Goal: Information Seeking & Learning: Learn about a topic

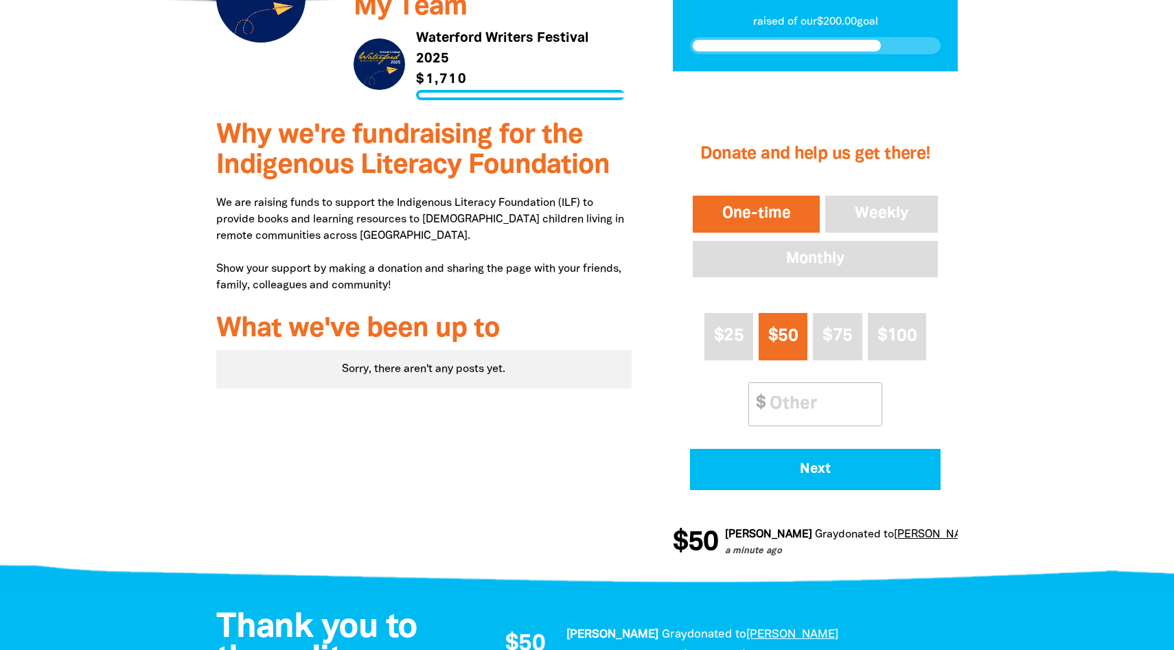
scroll to position [349, 0]
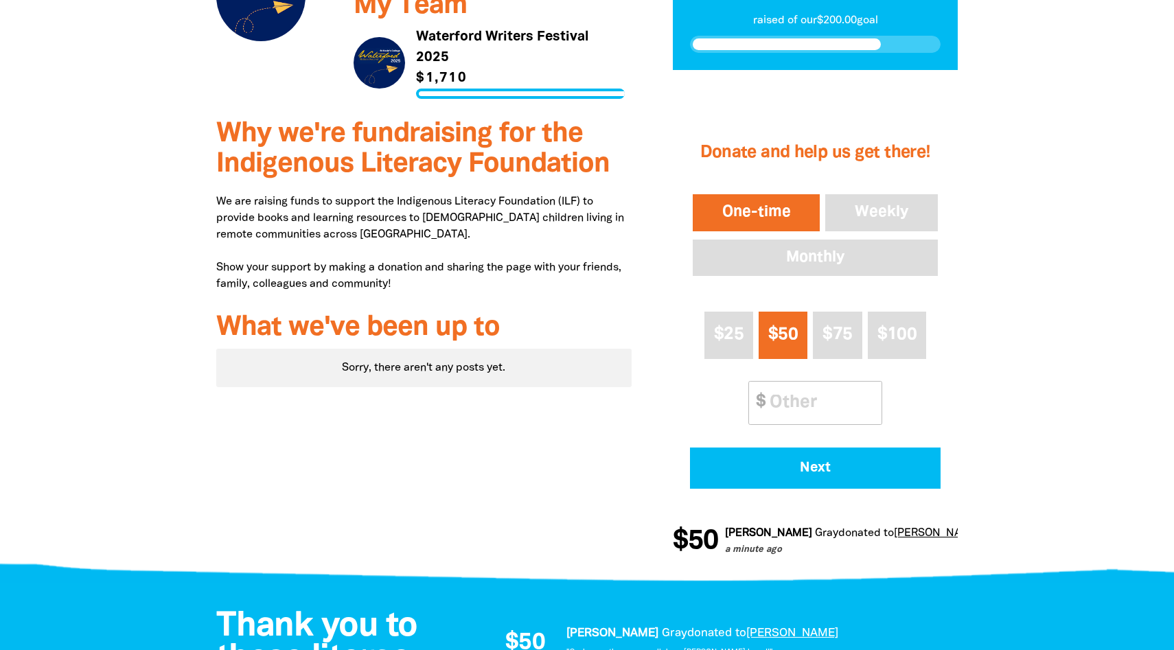
click at [475, 372] on div "Sorry, there aren't any posts yet." at bounding box center [423, 368] width 415 height 38
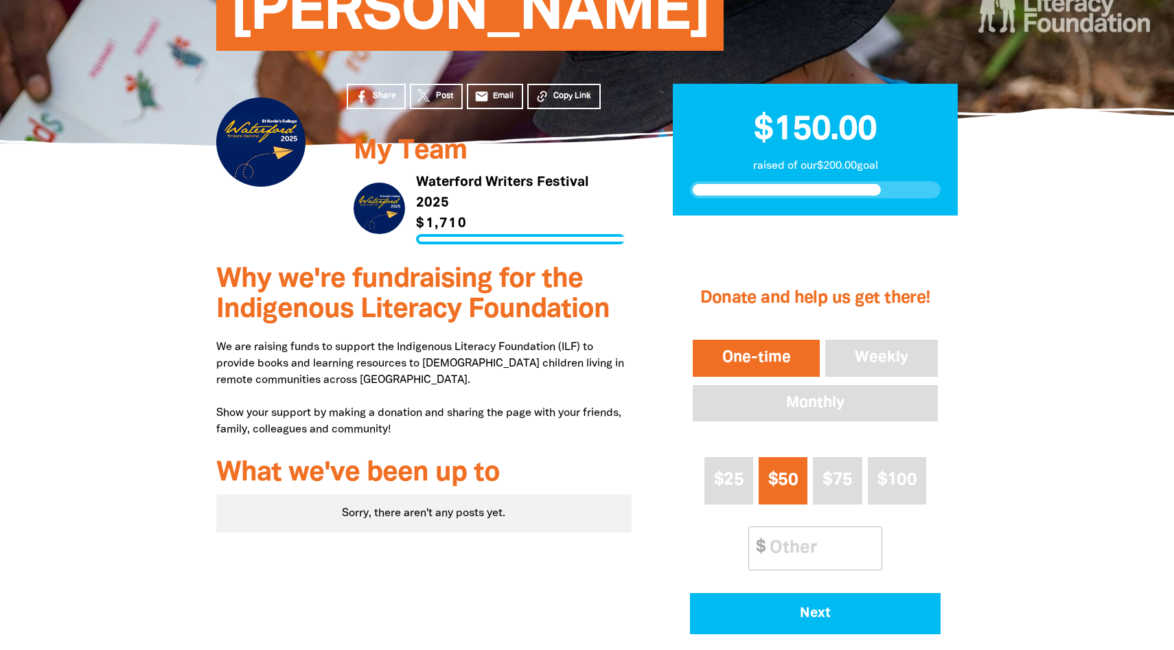
scroll to position [193, 0]
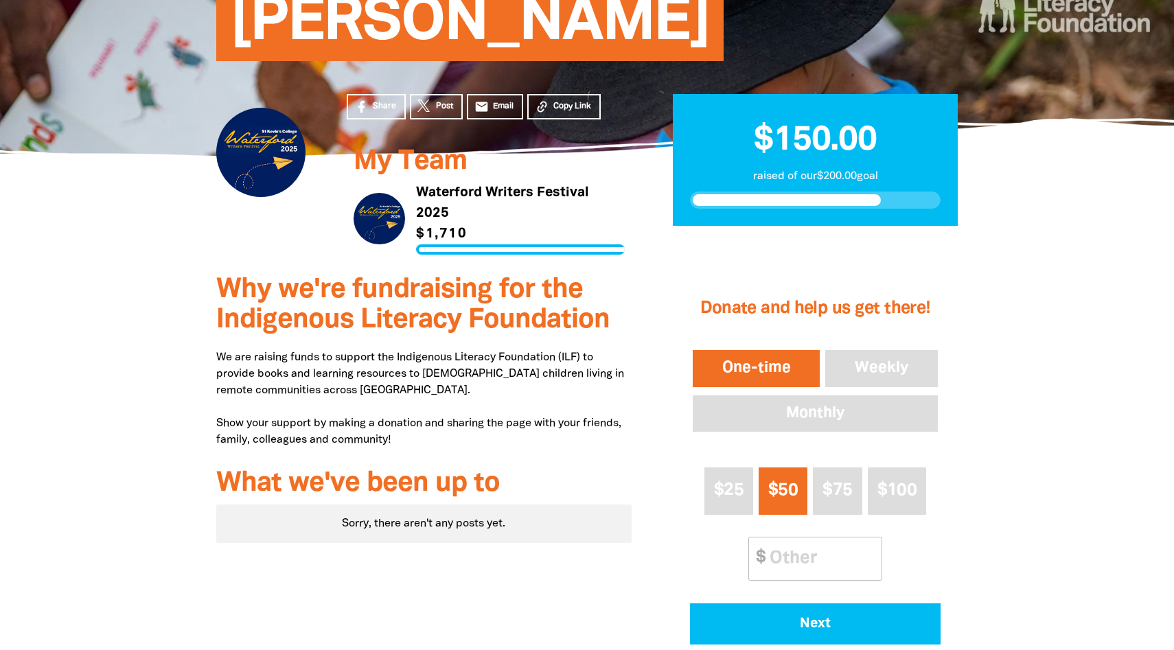
click at [409, 208] on link "Link to Waterford Writers Festival 2025" at bounding box center [489, 219] width 271 height 72
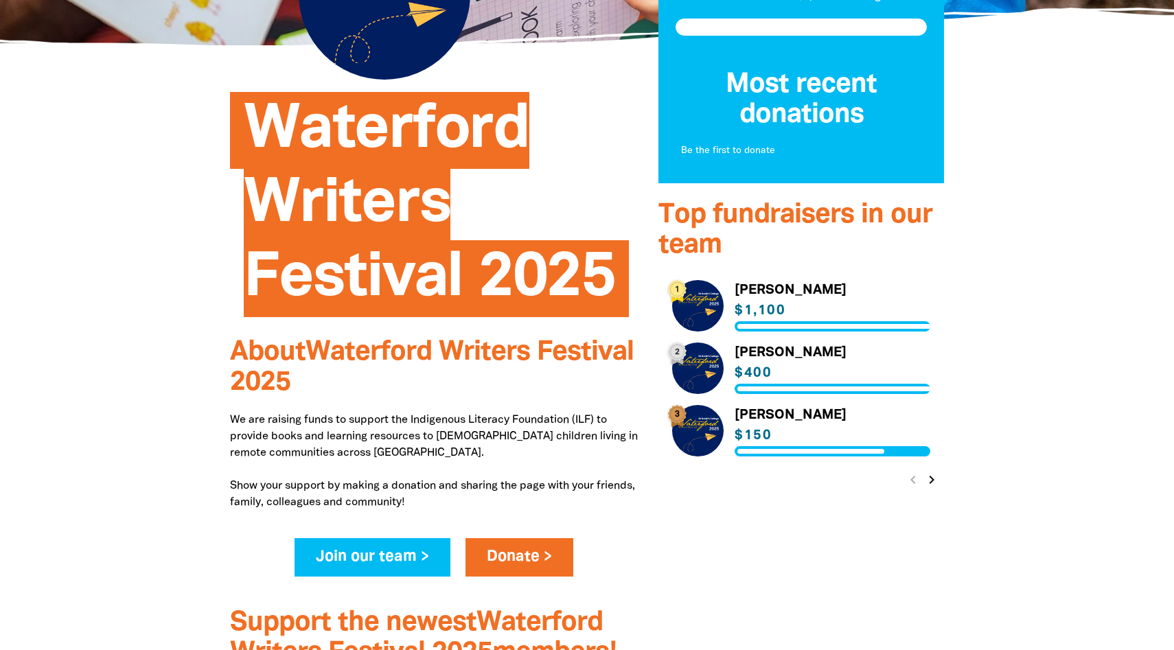
scroll to position [259, 0]
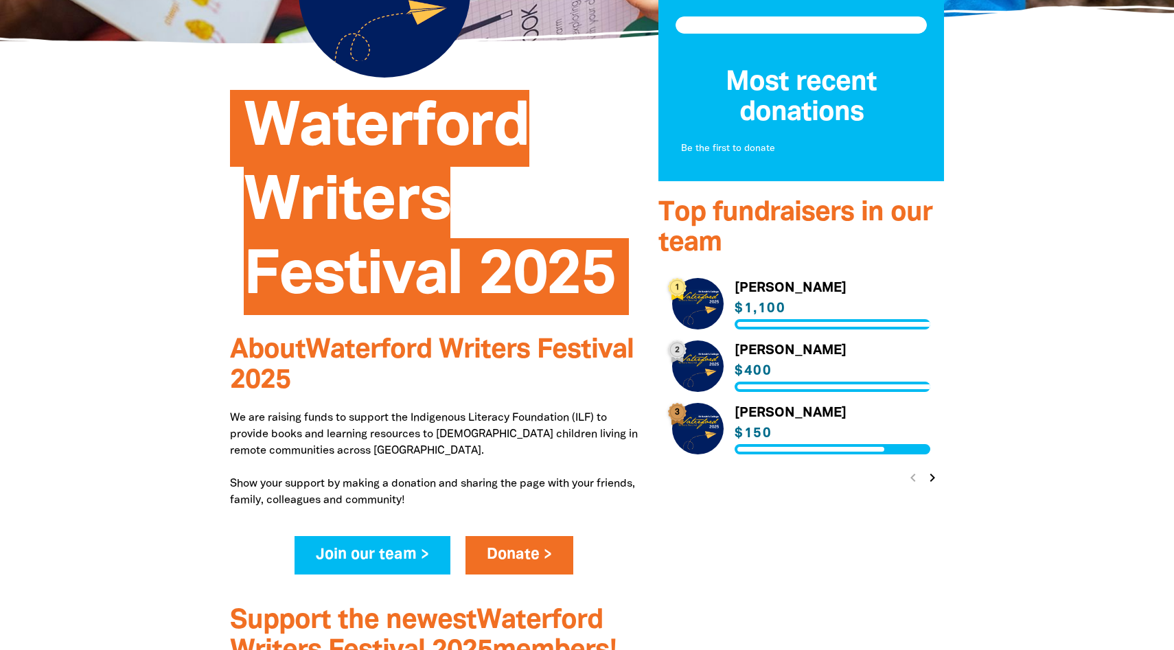
click at [929, 479] on icon "chevron_right" at bounding box center [932, 478] width 16 height 16
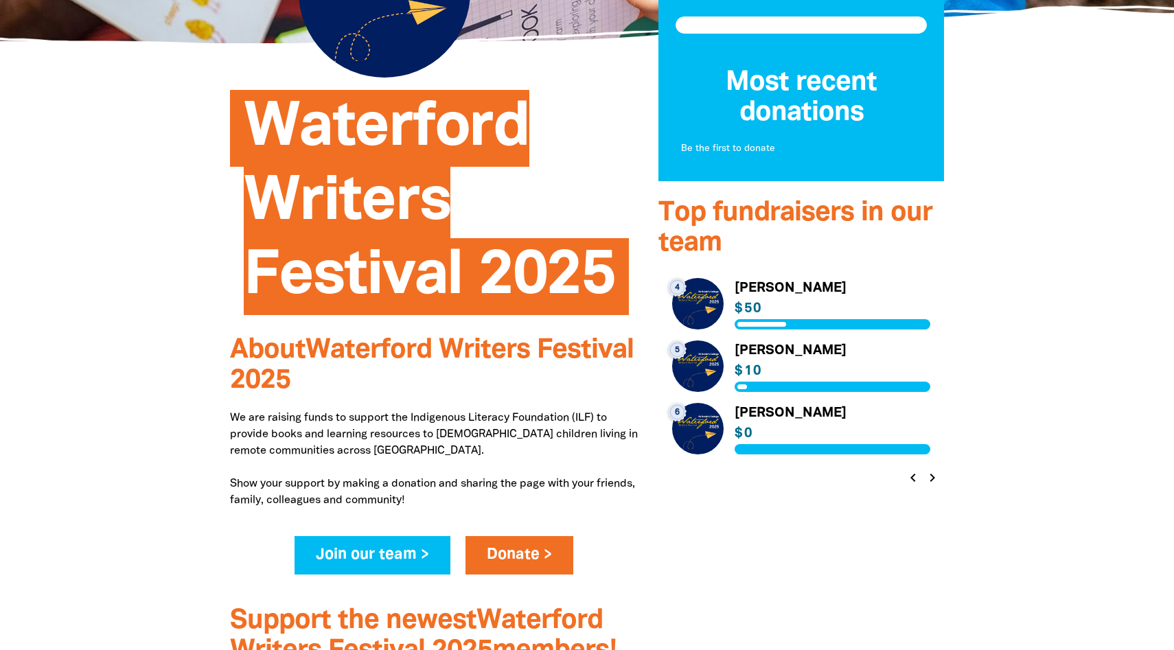
click at [941, 479] on button "chevron_right" at bounding box center [931, 477] width 19 height 19
click at [939, 477] on icon "chevron_right" at bounding box center [932, 478] width 16 height 16
click at [937, 472] on icon "chevron_right" at bounding box center [932, 478] width 16 height 16
click at [937, 472] on div "chevron_left chevron_right" at bounding box center [922, 478] width 43 height 25
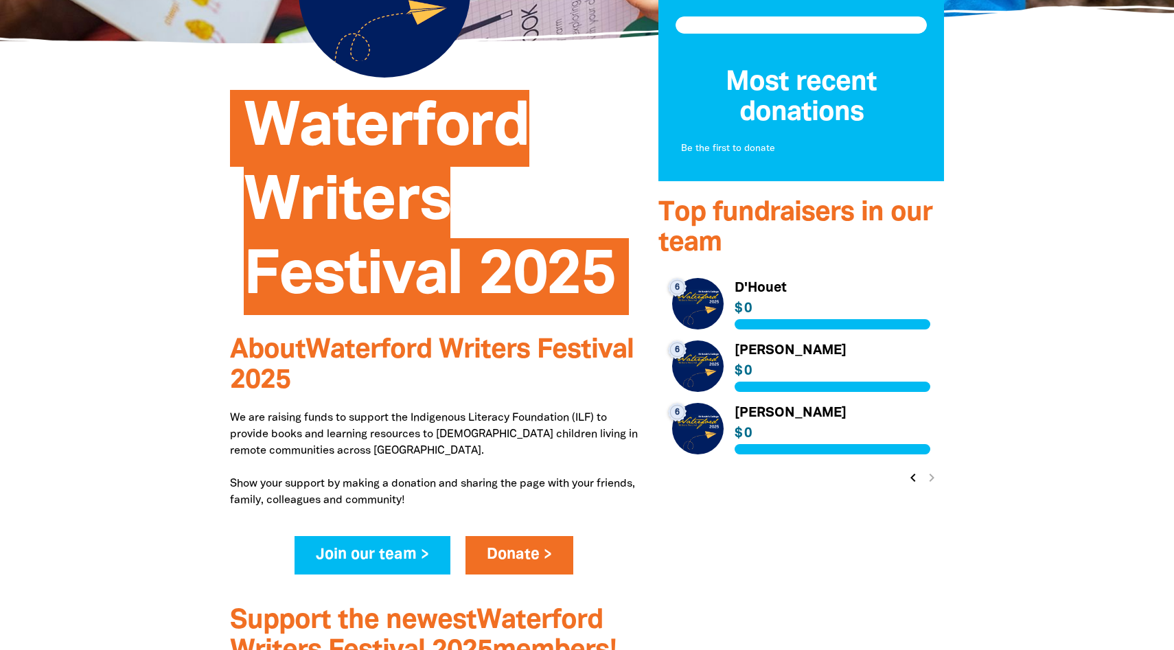
click at [726, 429] on link "Link to [PERSON_NAME]" at bounding box center [801, 429] width 258 height 52
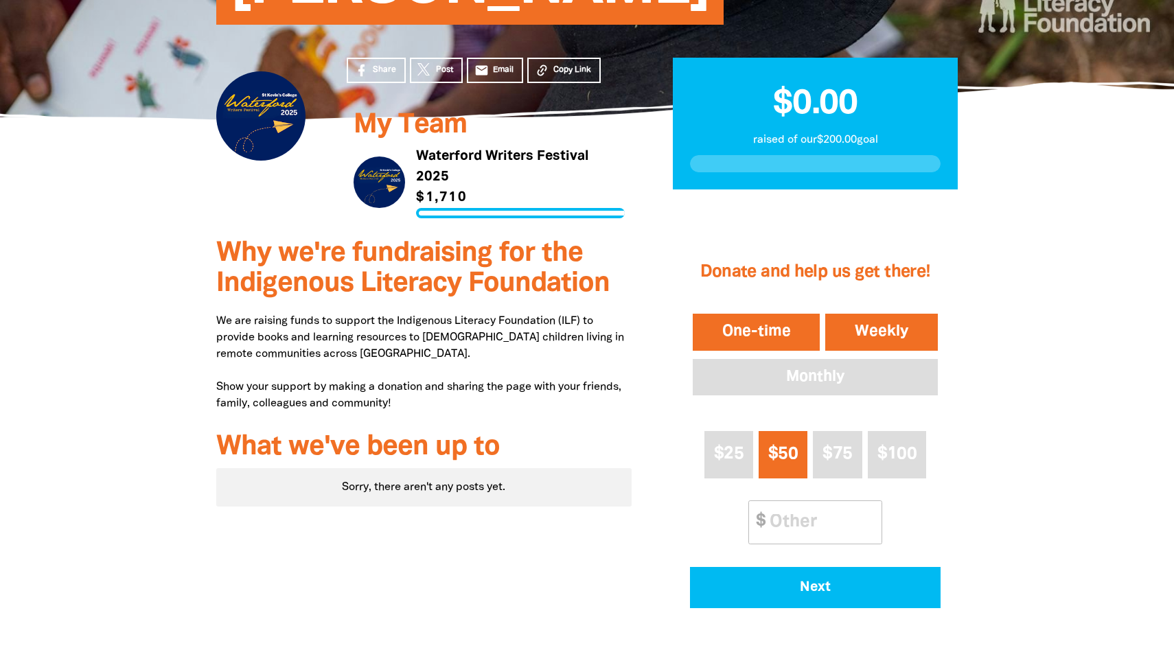
scroll to position [280, 0]
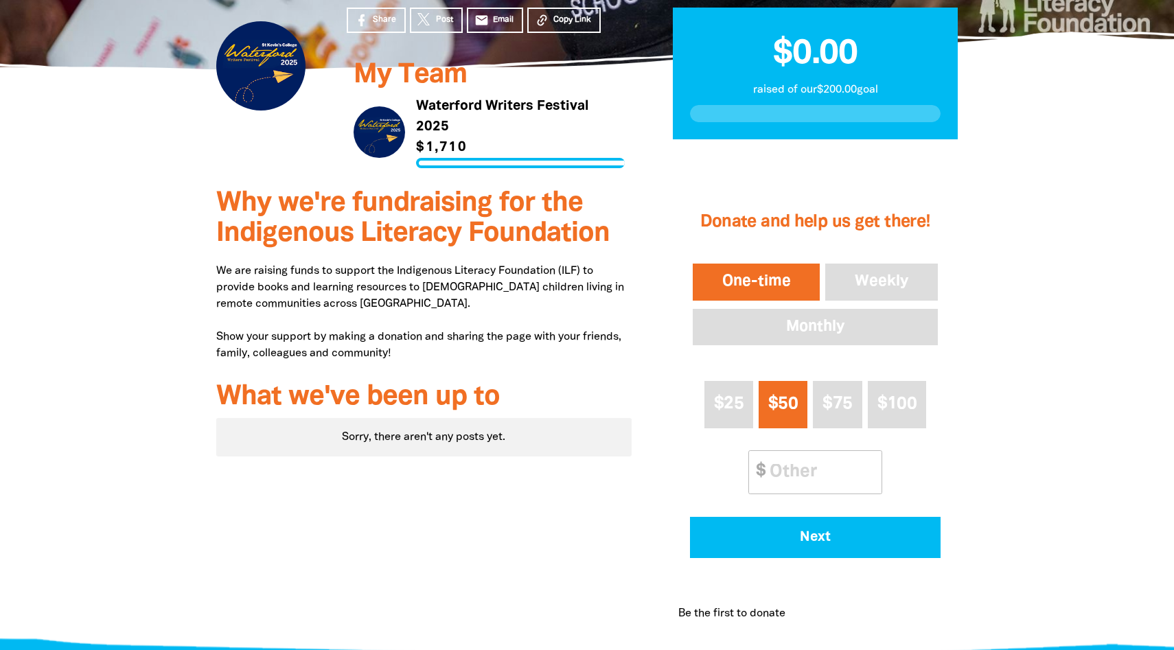
click at [403, 133] on link "Link to Waterford Writers Festival 2025" at bounding box center [489, 132] width 271 height 72
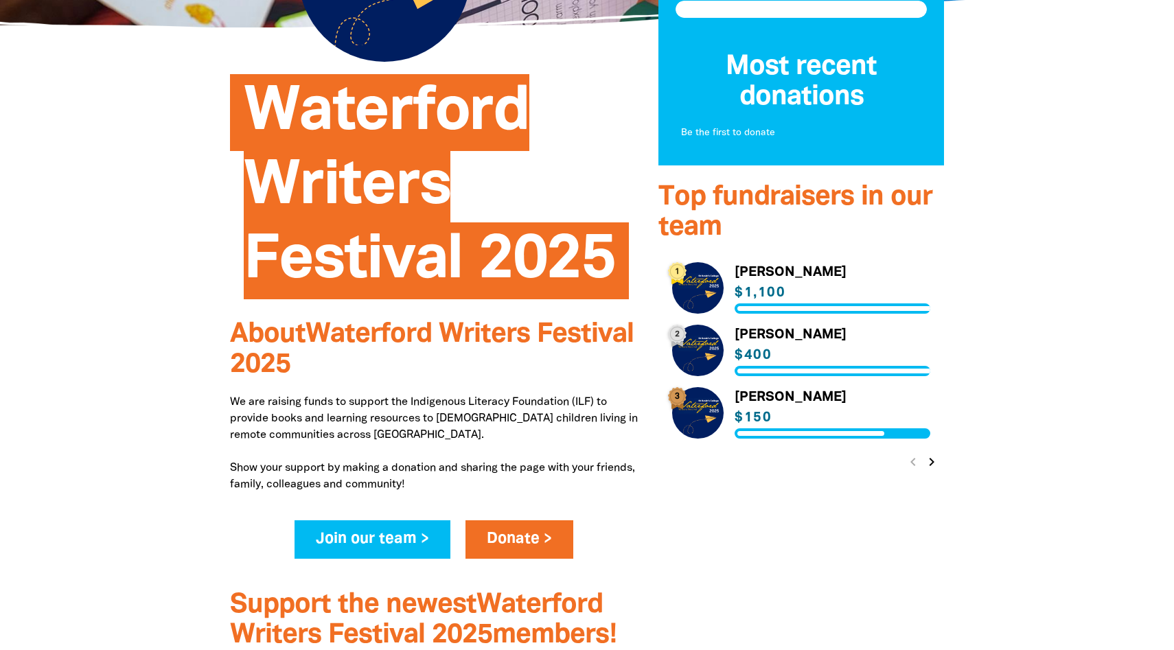
scroll to position [283, 0]
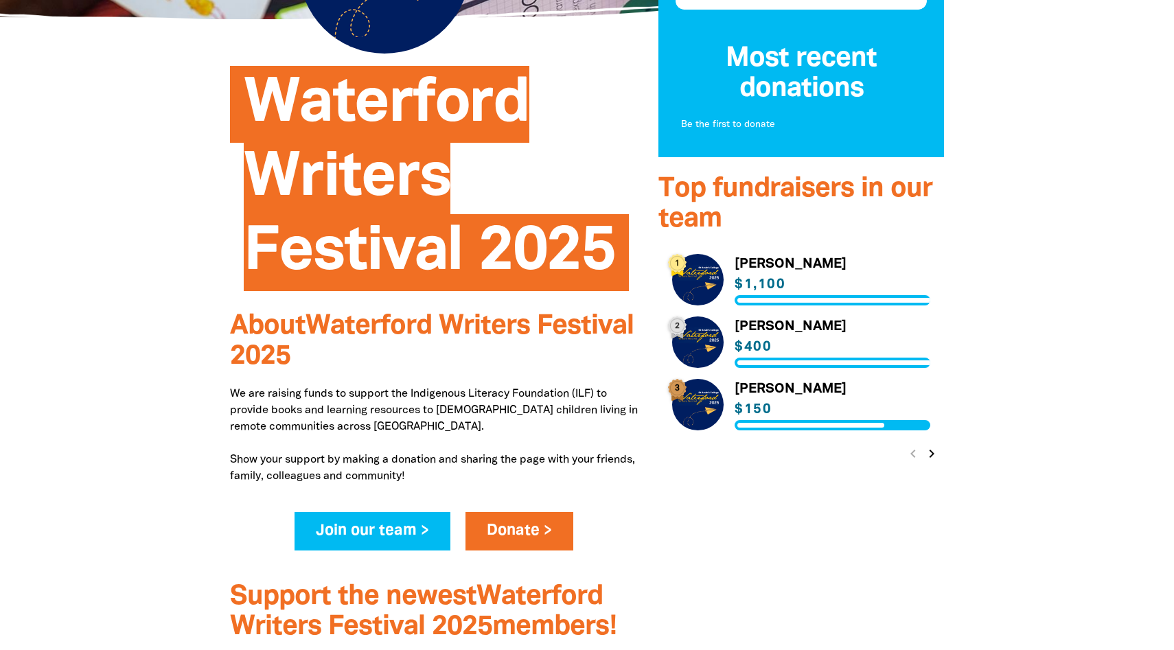
click at [697, 283] on link "Link to [PERSON_NAME]" at bounding box center [801, 280] width 258 height 52
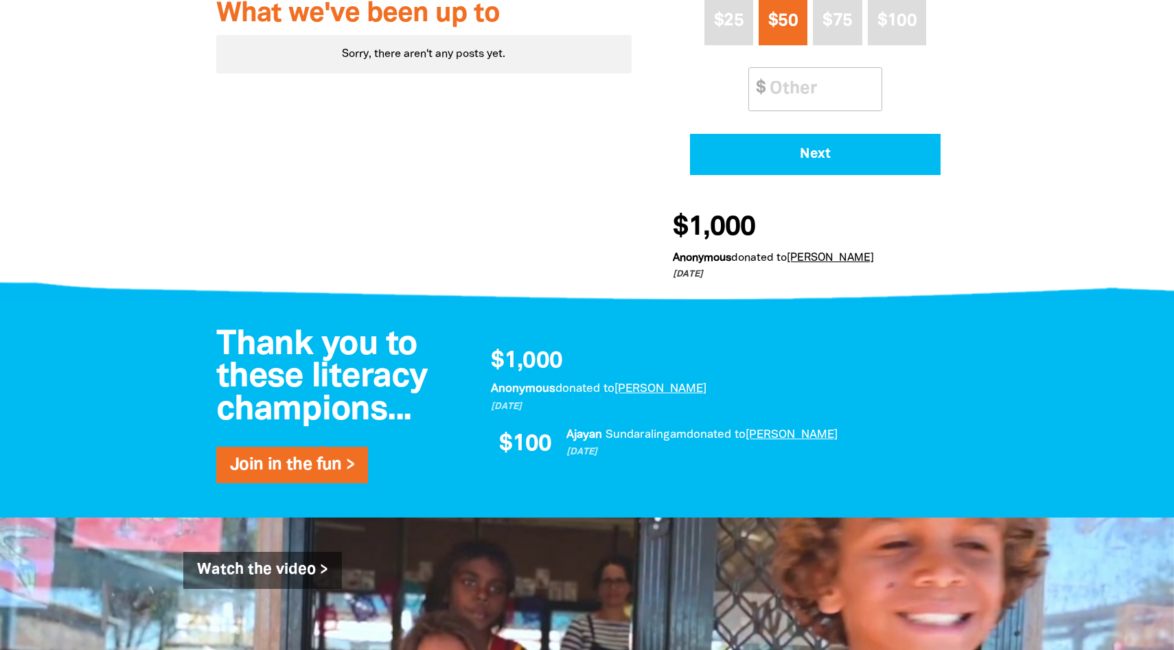
scroll to position [649, 0]
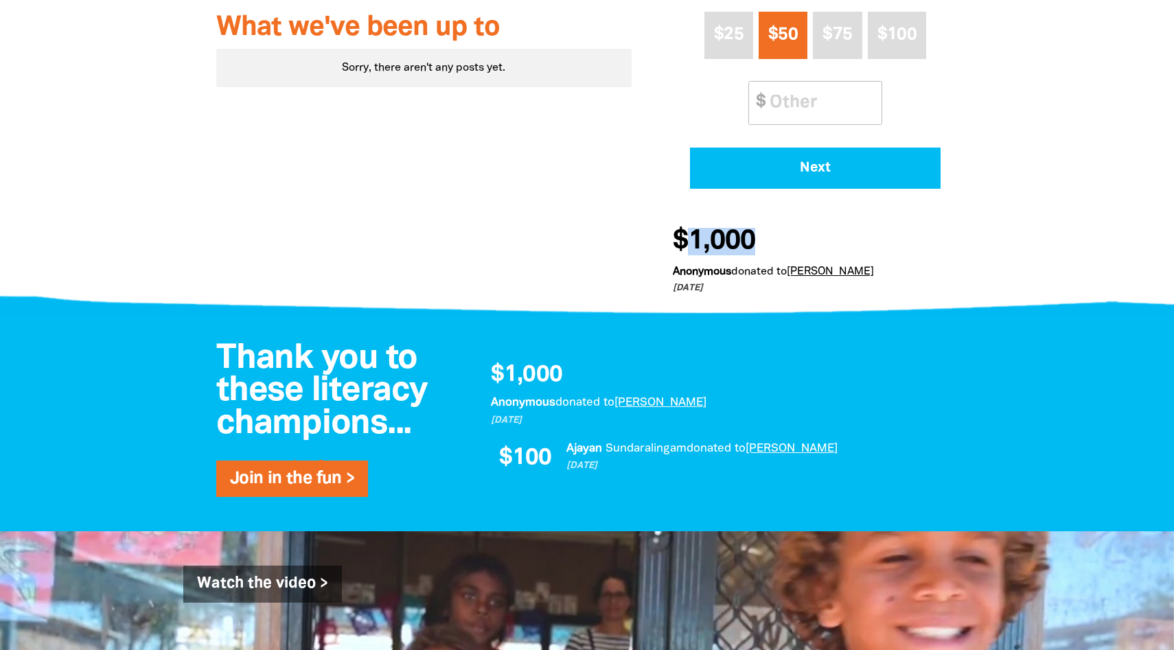
drag, startPoint x: 687, startPoint y: 242, endPoint x: 791, endPoint y: 258, distance: 104.9
click at [791, 258] on div "$1,000 Anonymous donated to [PERSON_NAME] [DATE]" at bounding box center [810, 258] width 274 height 76
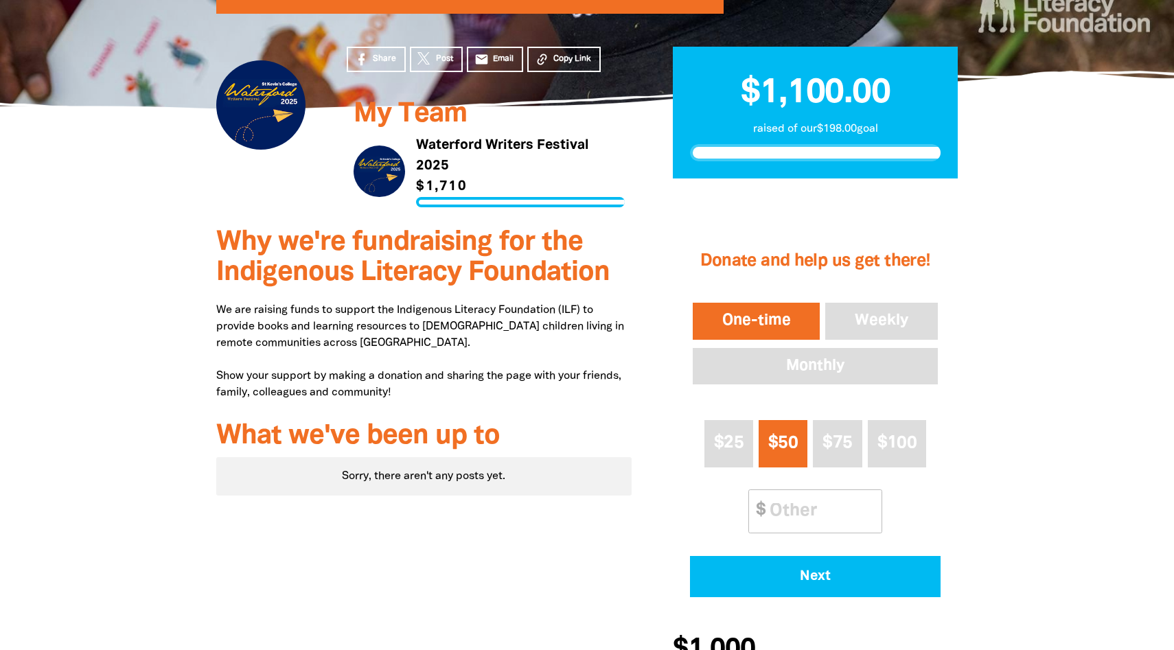
scroll to position [200, 0]
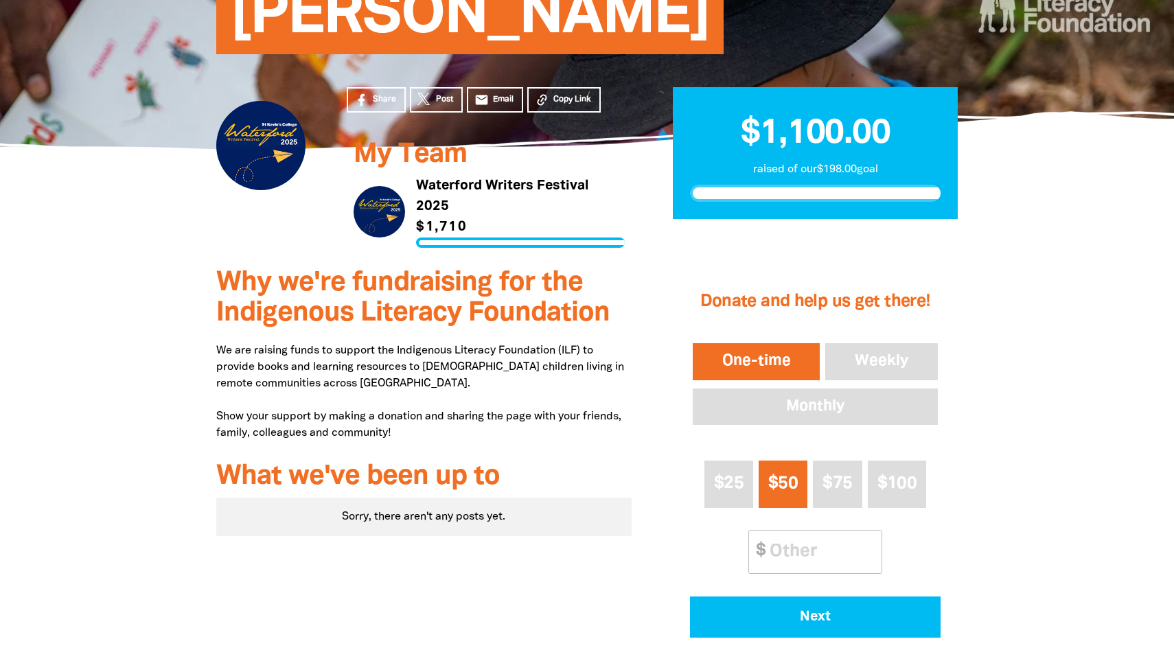
click at [410, 205] on link "Link to Waterford Writers Festival 2025" at bounding box center [489, 212] width 271 height 72
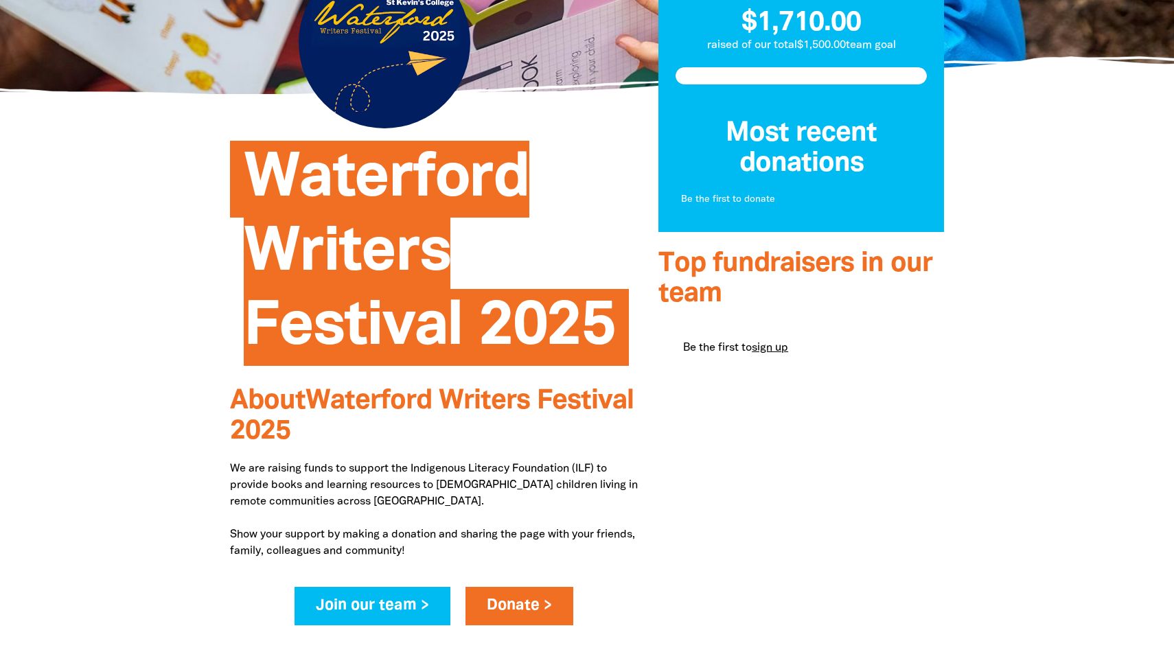
scroll to position [291, 0]
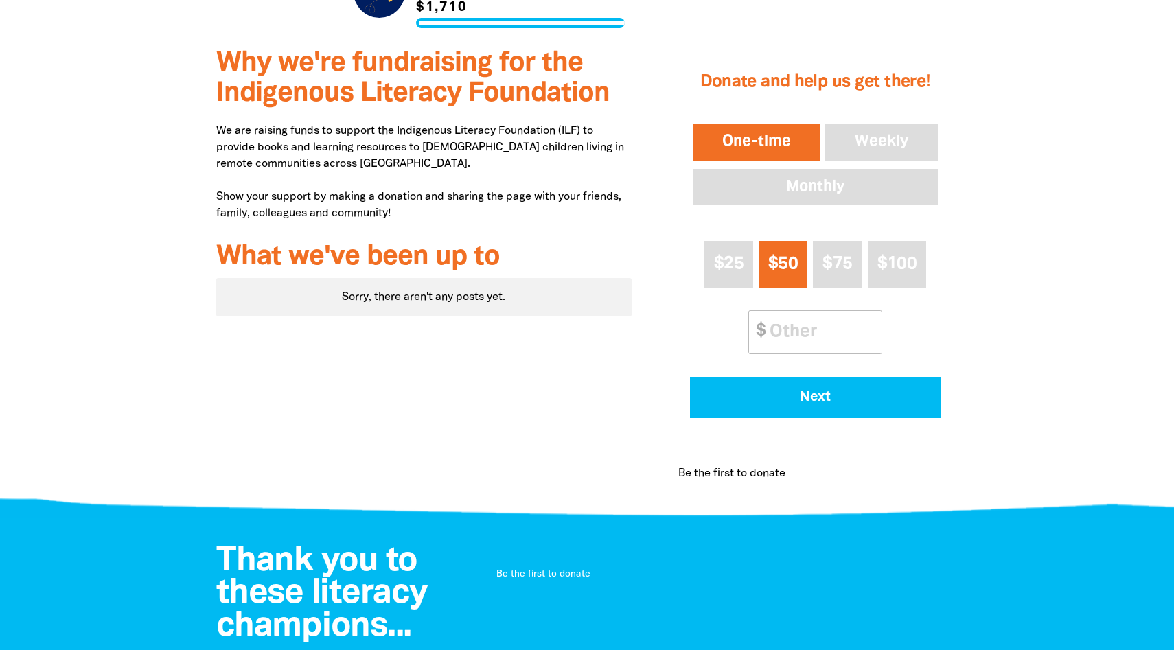
scroll to position [252, 0]
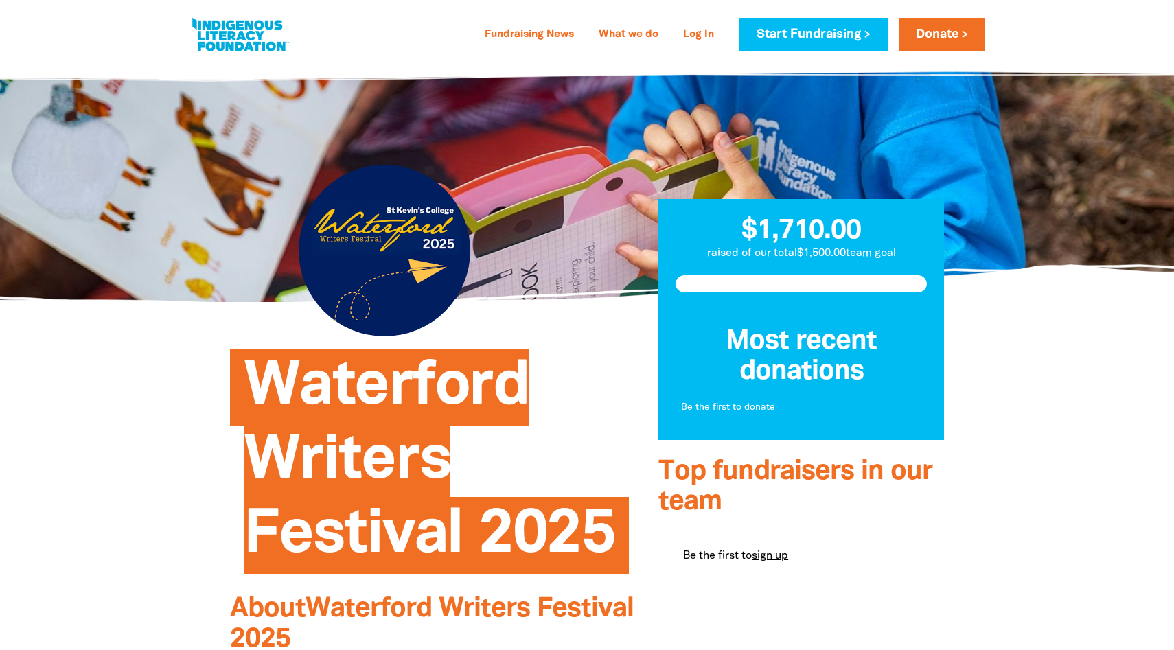
click at [408, 260] on div at bounding box center [385, 251] width 172 height 172
click at [834, 341] on h3 "Most recent donations" at bounding box center [801, 357] width 251 height 60
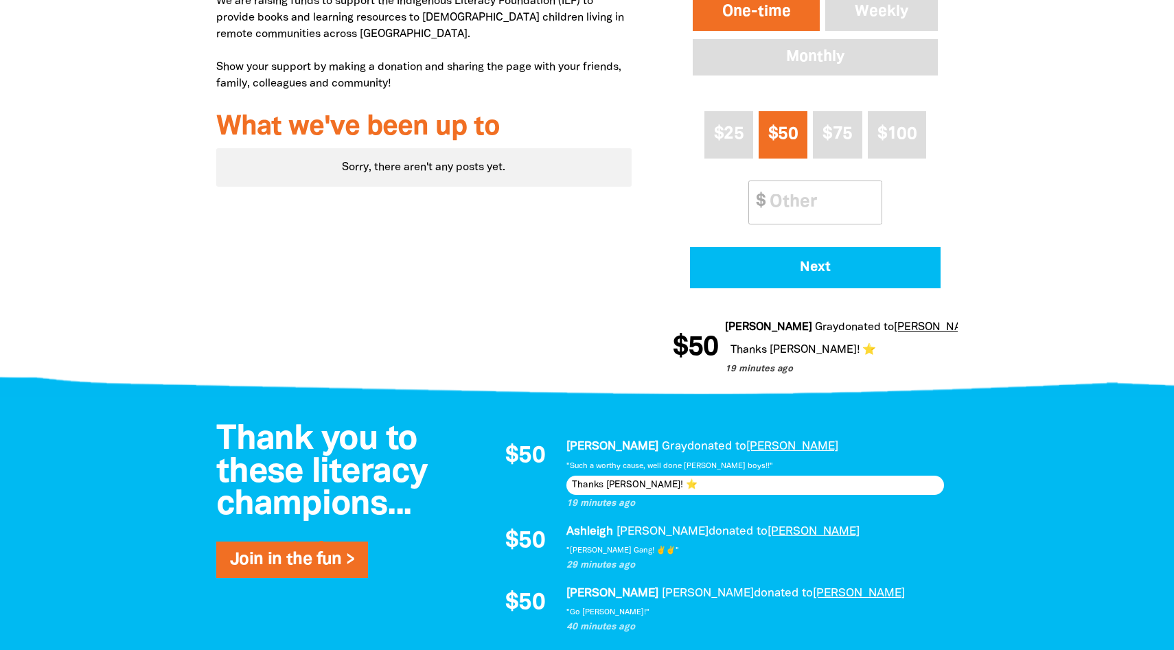
scroll to position [602, 0]
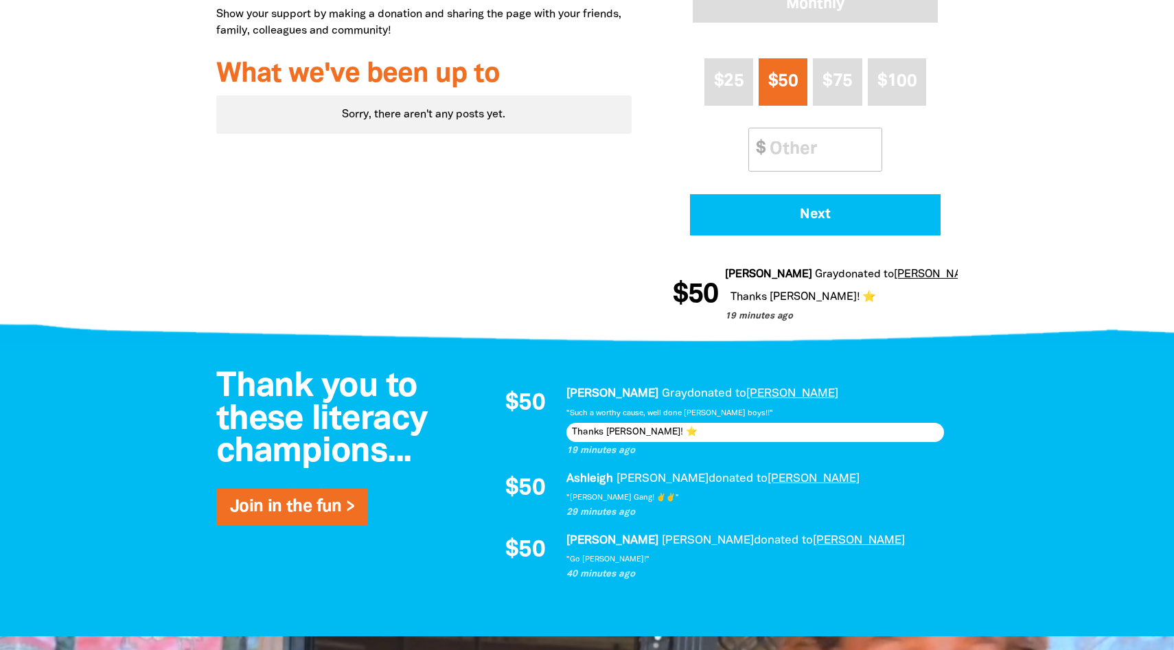
click at [589, 433] on div "Thanks Tania! ⭐" at bounding box center [756, 432] width 378 height 19
click at [608, 435] on div "Thanks Tania! ⭐" at bounding box center [756, 432] width 378 height 19
click at [622, 434] on div "Thanks Tania! ⭐" at bounding box center [756, 432] width 378 height 19
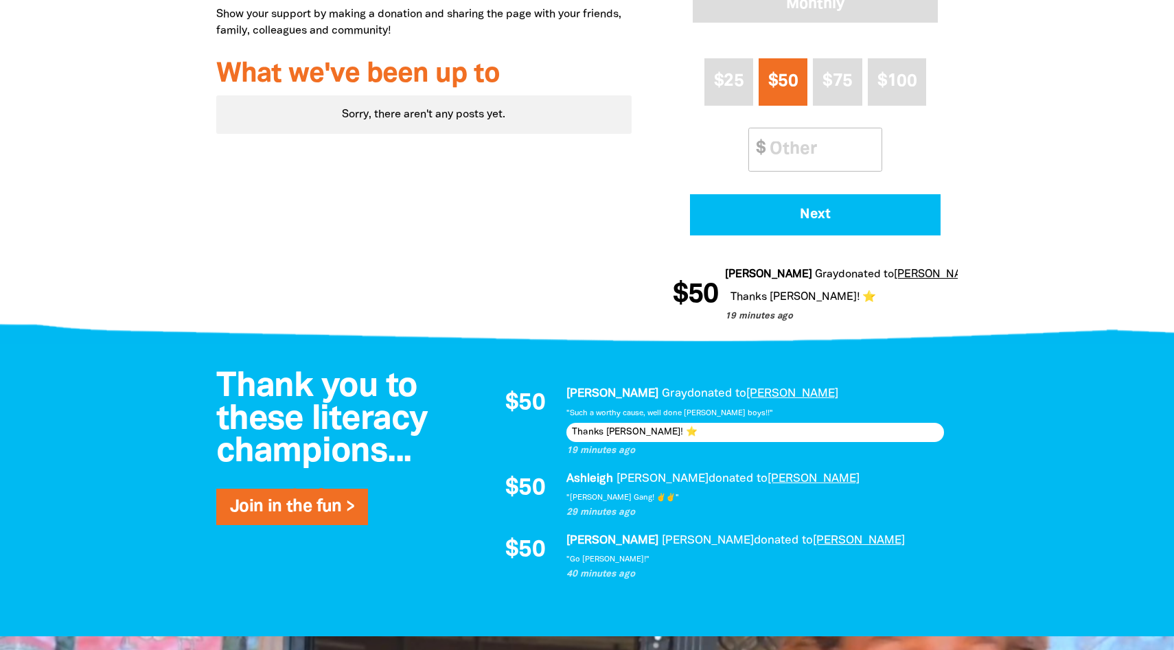
click at [639, 434] on div "Thanks Tania! ⭐" at bounding box center [756, 432] width 378 height 19
click at [625, 461] on div "$50 Tania Gray donated to Chang 19 minutes ago "Such a worthy cause, well done …" at bounding box center [717, 483] width 453 height 197
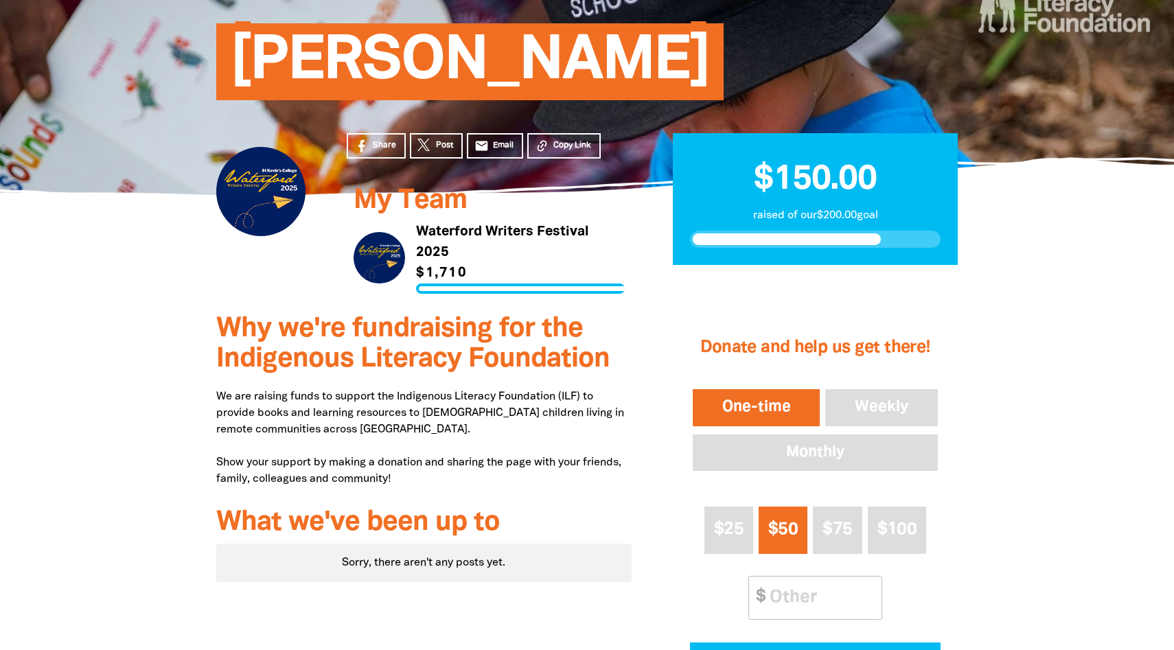
scroll to position [0, 0]
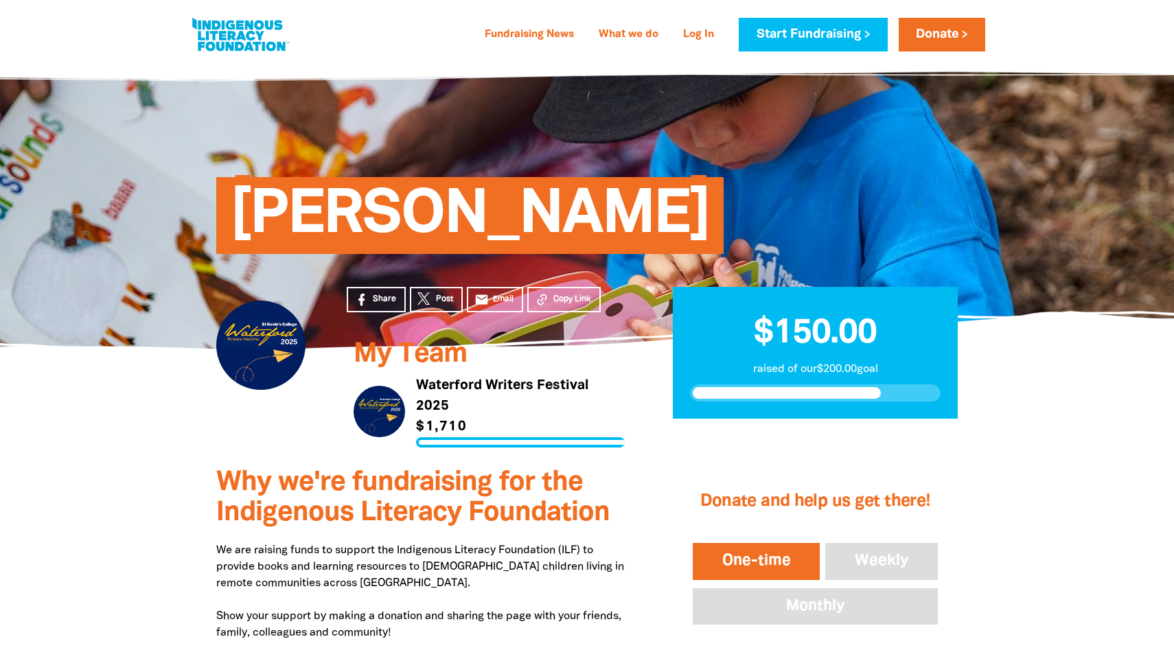
click at [402, 408] on link "Link to Waterford Writers Festival 2025" at bounding box center [489, 412] width 271 height 72
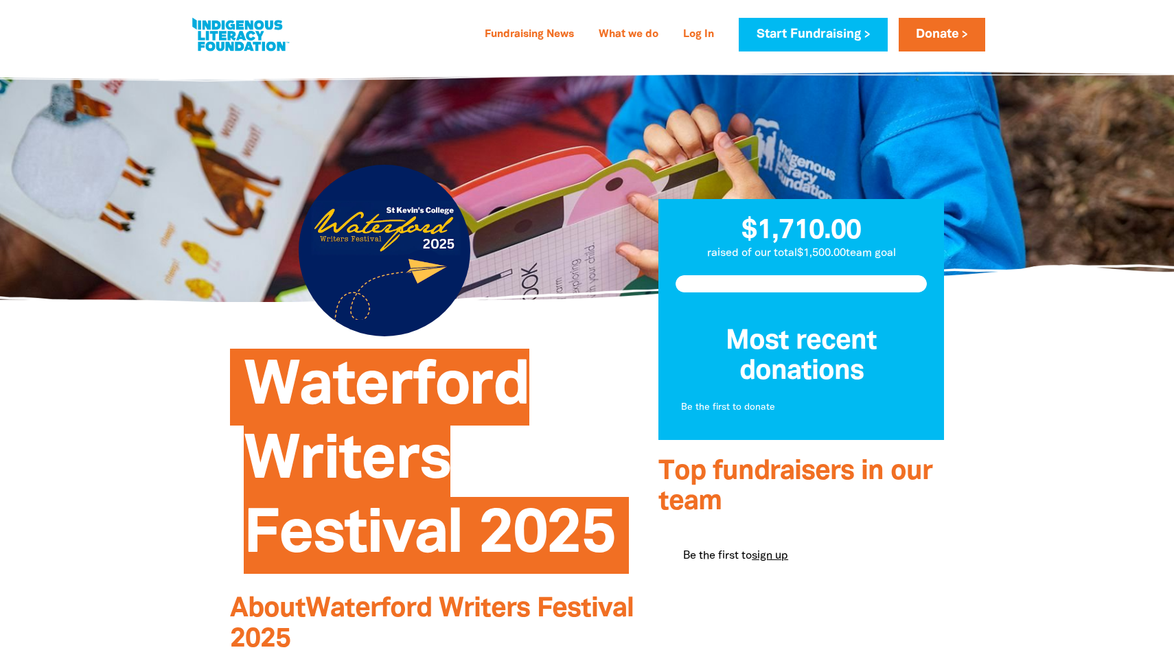
click at [777, 344] on h3 "Most recent donations" at bounding box center [801, 357] width 251 height 60
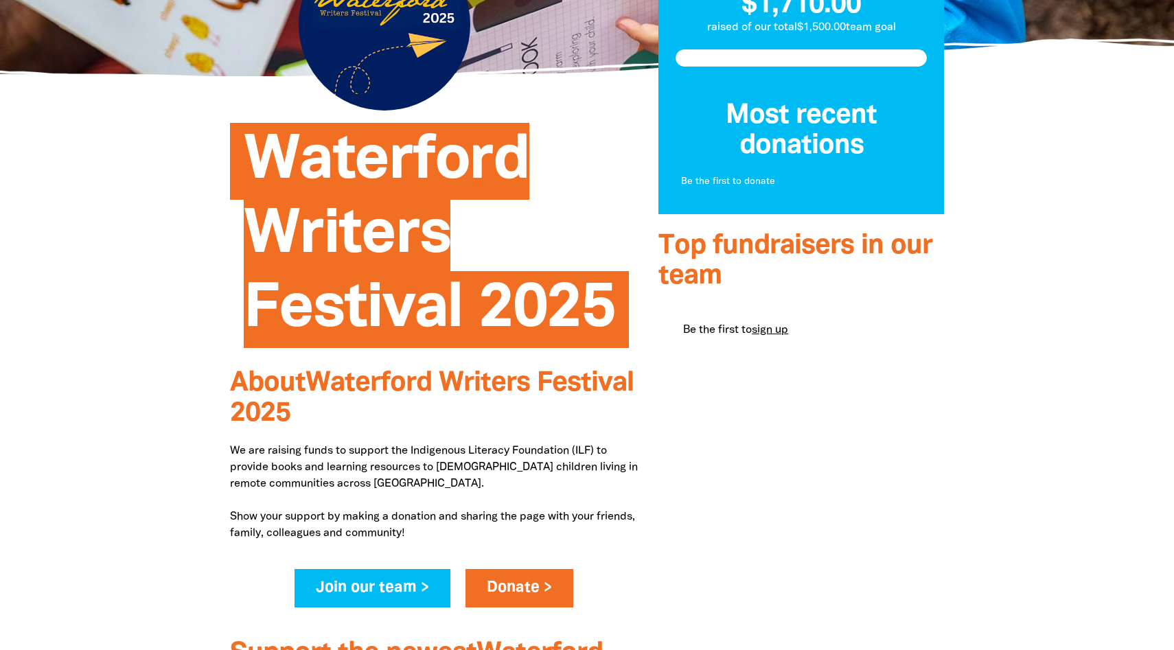
scroll to position [98, 0]
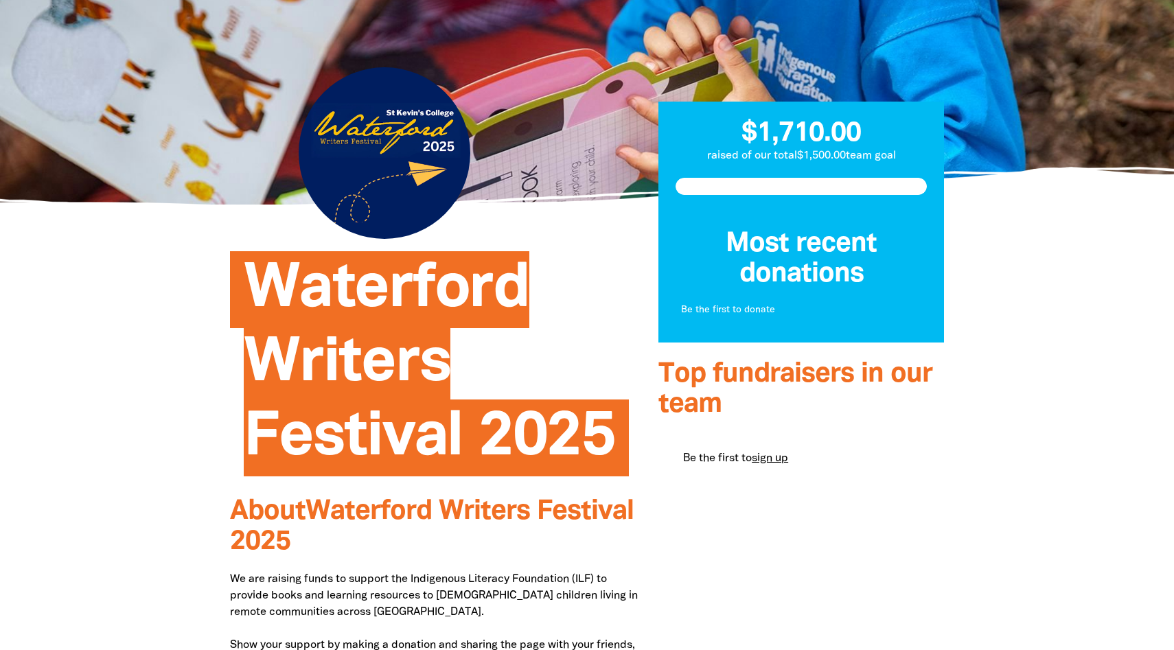
click at [421, 226] on div at bounding box center [385, 153] width 172 height 172
click at [402, 185] on div at bounding box center [385, 153] width 172 height 172
